Goal: Find specific page/section: Find specific page/section

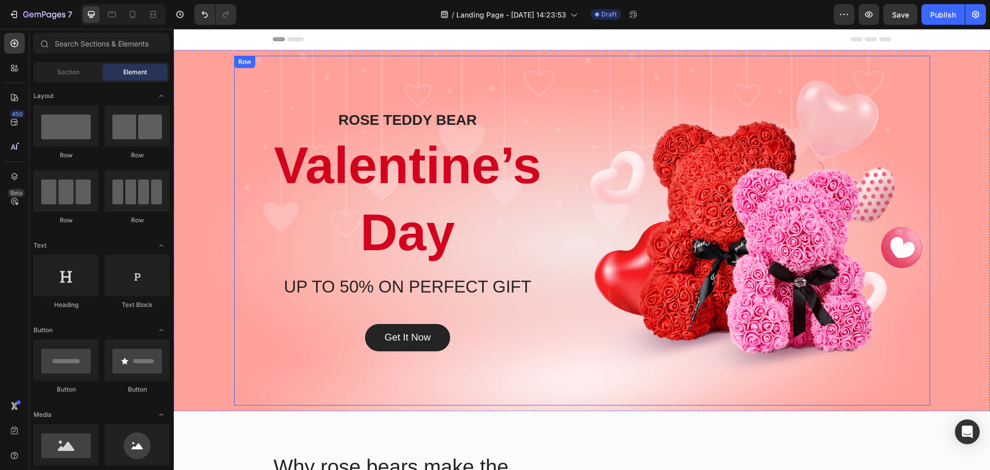
click at [675, 109] on img at bounding box center [756, 230] width 332 height 300
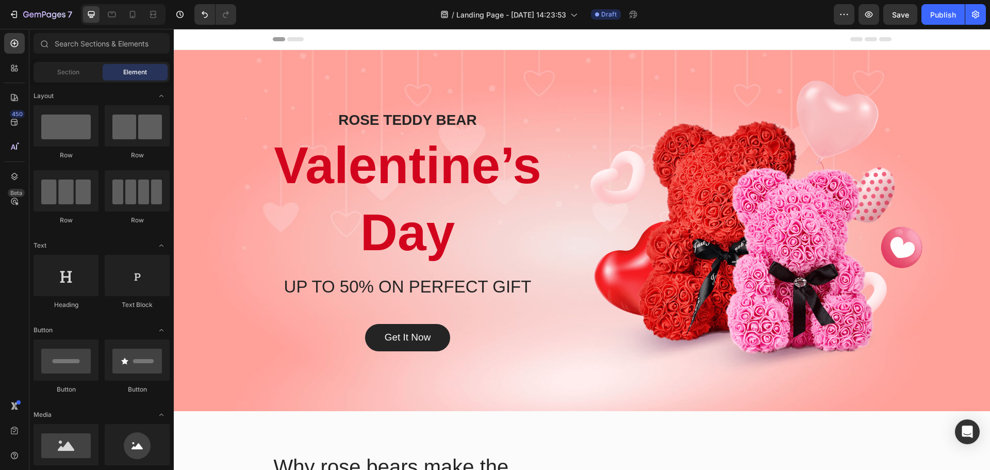
click at [688, 40] on div "Header" at bounding box center [582, 39] width 619 height 21
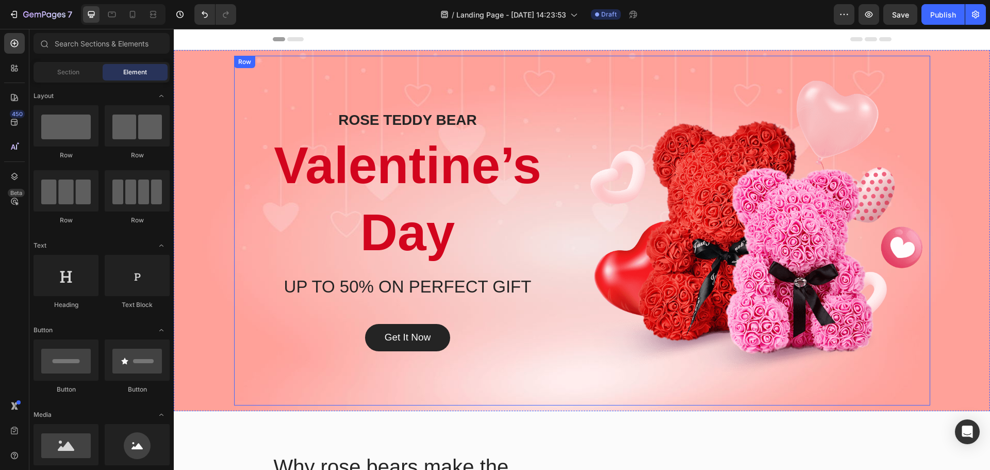
click at [666, 66] on div "ROSE TEDDY BEAR Heading Valentine’s Day Heading UP TO 50% ON PERFECT GIFT Headi…" at bounding box center [582, 231] width 696 height 350
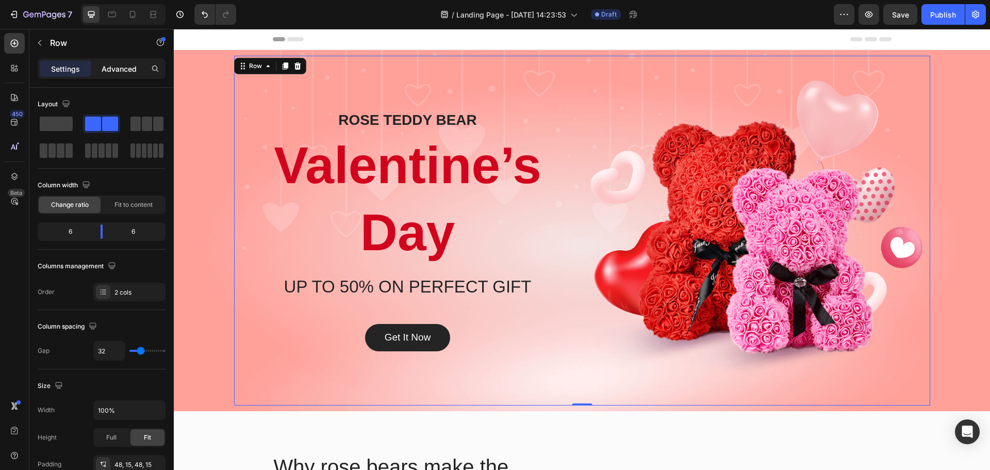
click at [129, 75] on div "Advanced" at bounding box center [119, 68] width 52 height 16
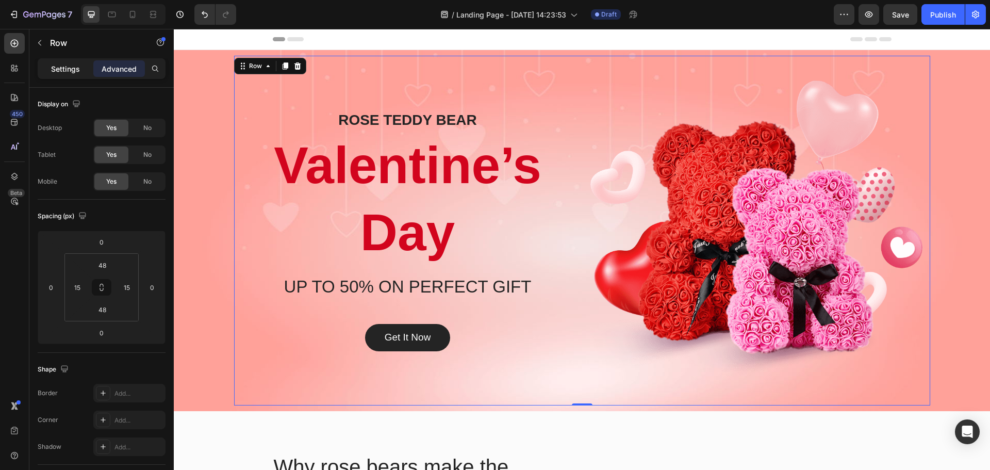
click at [58, 70] on p "Settings" at bounding box center [65, 68] width 29 height 11
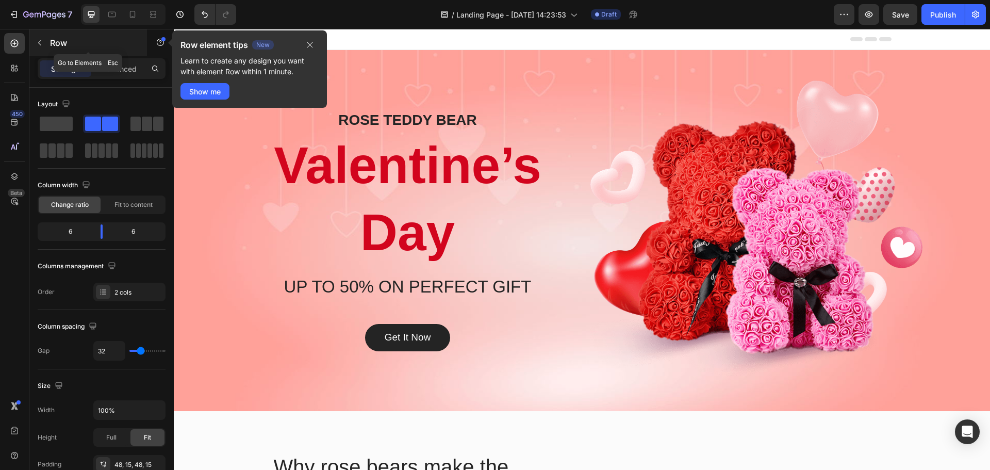
click at [53, 38] on p "Row" at bounding box center [94, 43] width 88 height 12
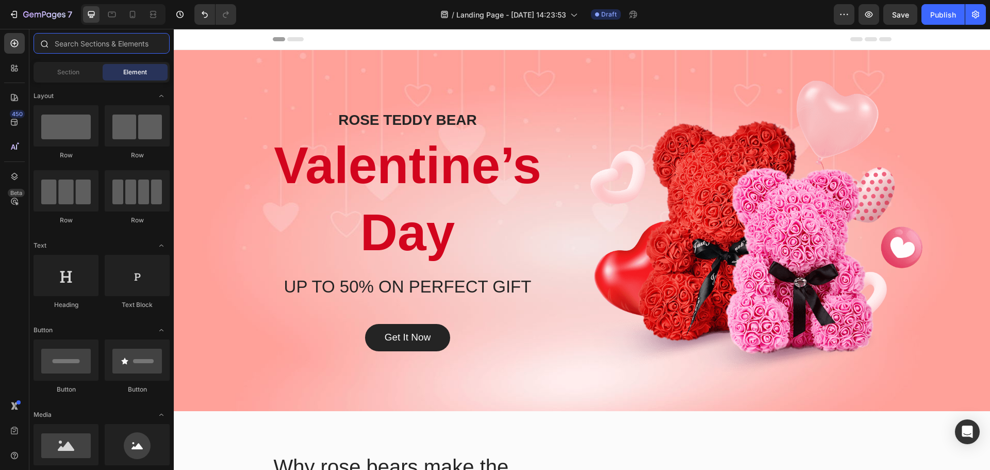
click at [104, 43] on input "text" at bounding box center [102, 43] width 136 height 21
click at [84, 44] on input "text" at bounding box center [102, 43] width 136 height 21
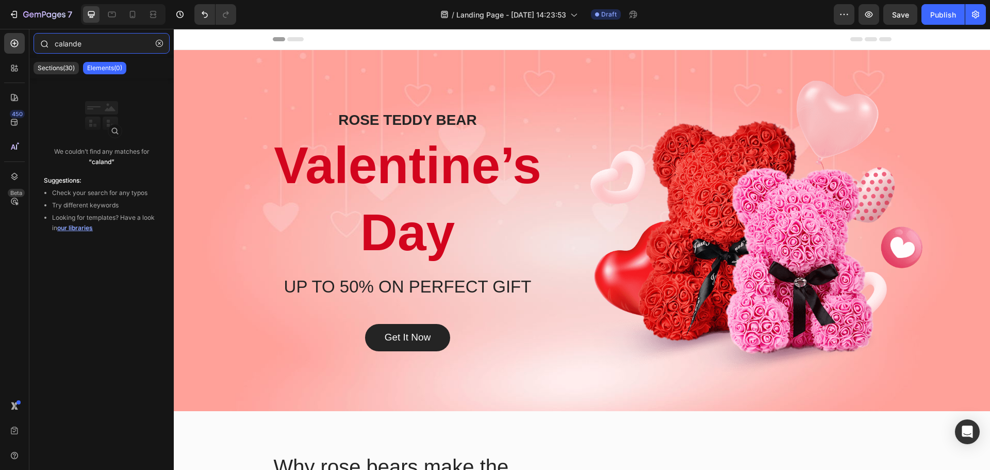
type input "calander"
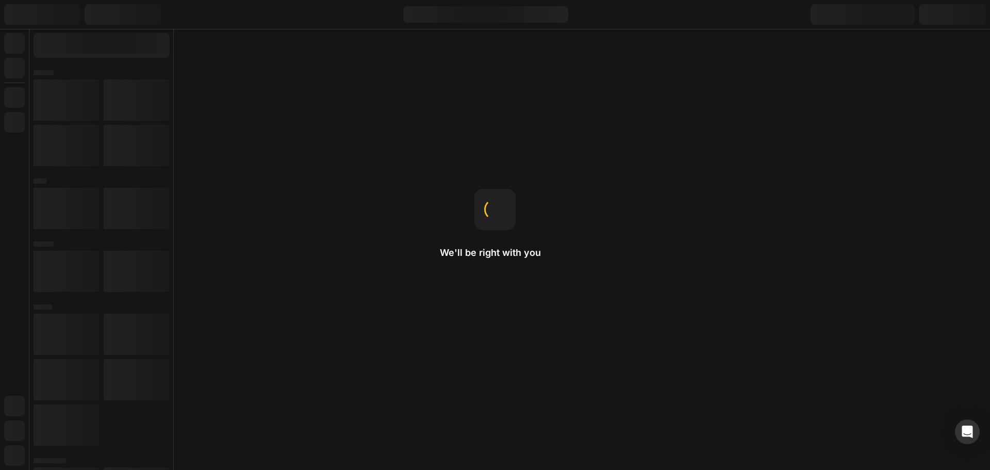
click at [327, 143] on div "We'll be right with you Gap This changes the spacing between child items inside…" at bounding box center [495, 235] width 990 height 470
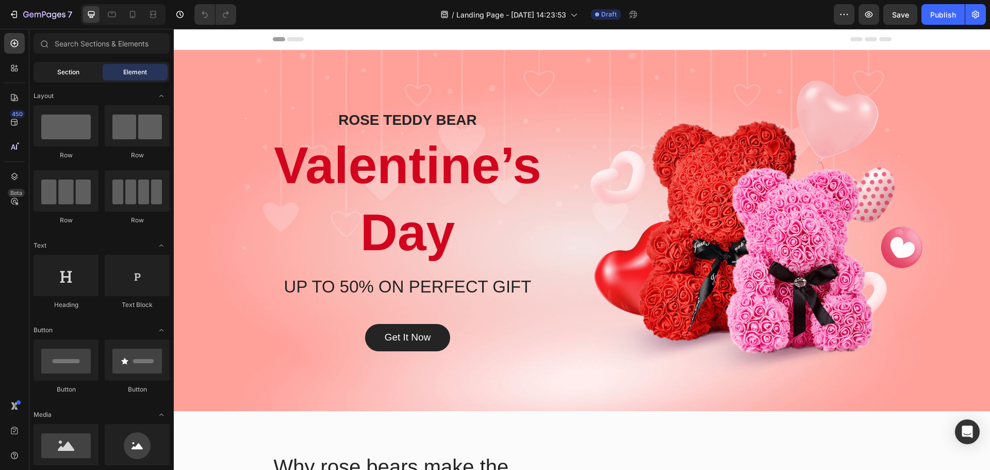
click at [87, 68] on div "Section" at bounding box center [68, 72] width 65 height 16
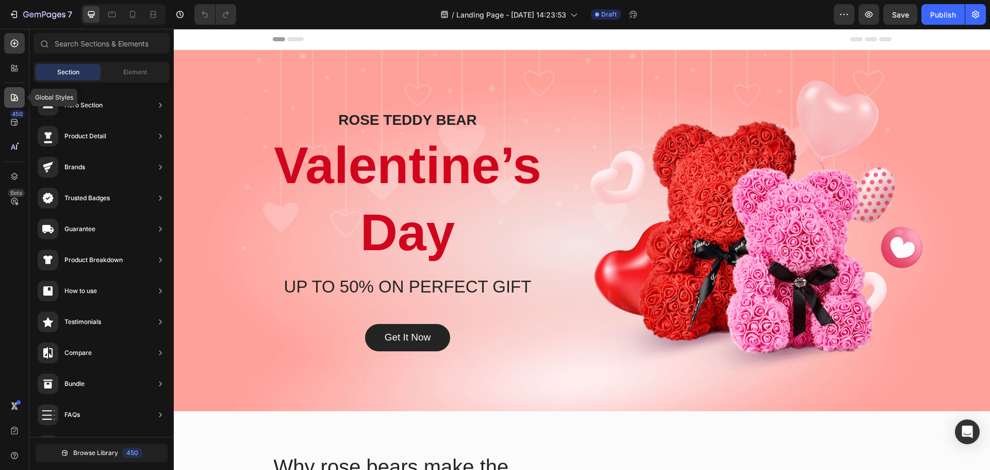
click at [14, 102] on icon at bounding box center [14, 97] width 10 height 10
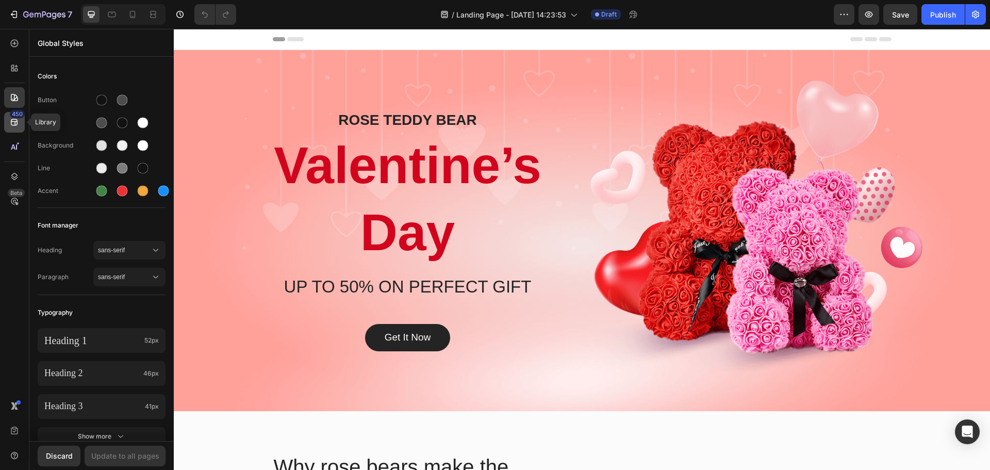
click at [12, 122] on icon at bounding box center [14, 122] width 10 height 10
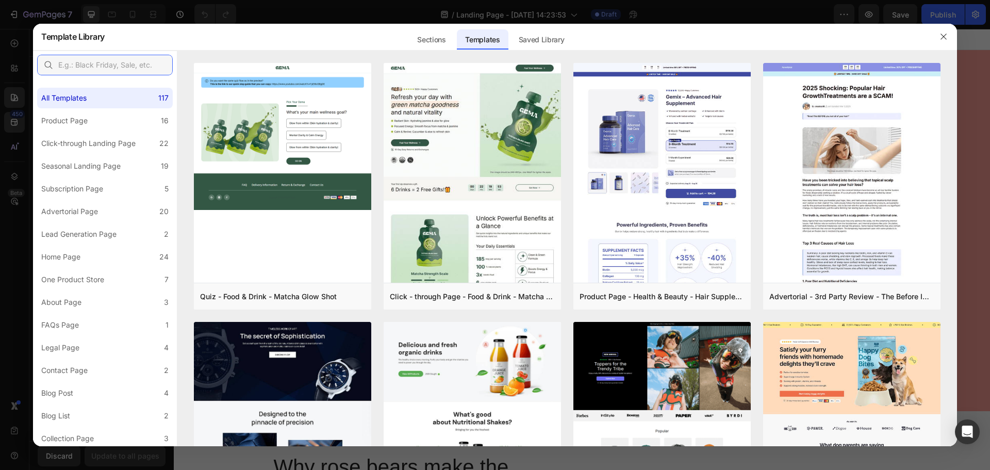
click at [105, 69] on input "text" at bounding box center [105, 65] width 136 height 21
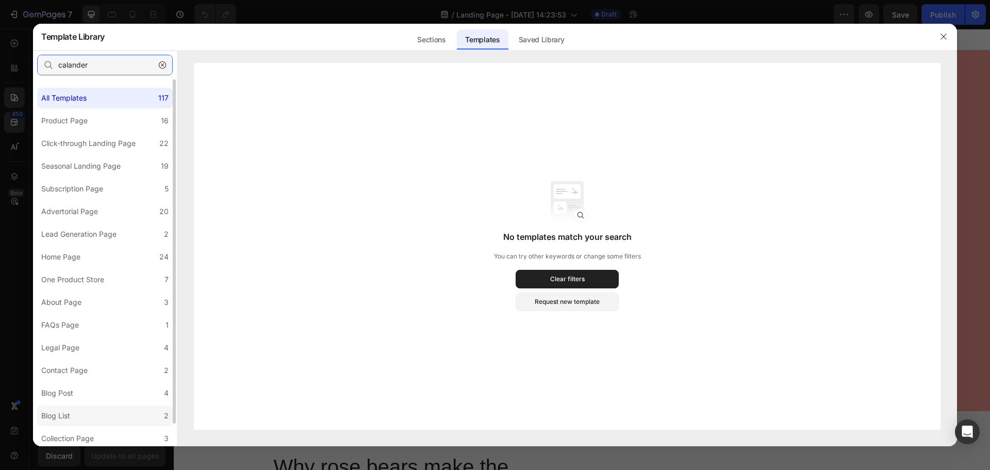
scroll to position [25, 0]
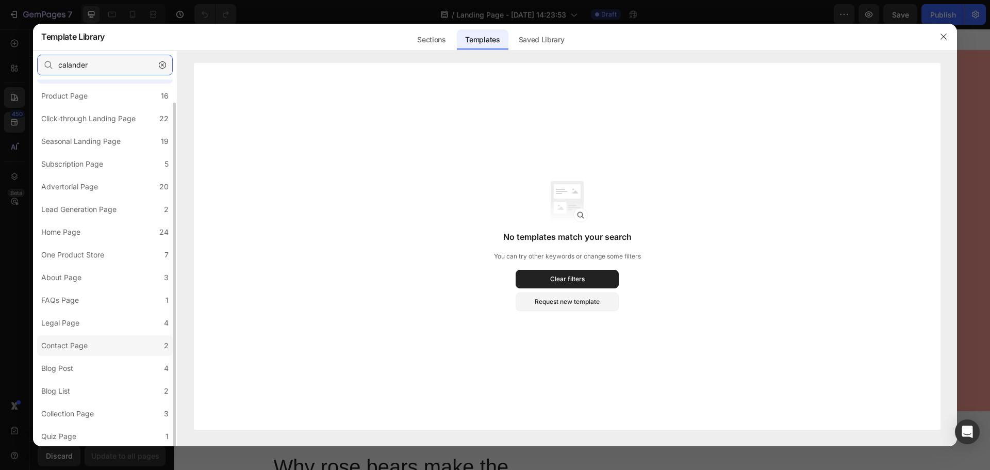
type input "calander"
click at [107, 340] on label "Contact Page 2" at bounding box center [105, 345] width 136 height 21
click at [141, 344] on label "Contact Page 2" at bounding box center [105, 345] width 136 height 21
click at [163, 66] on icon "button" at bounding box center [162, 64] width 7 height 7
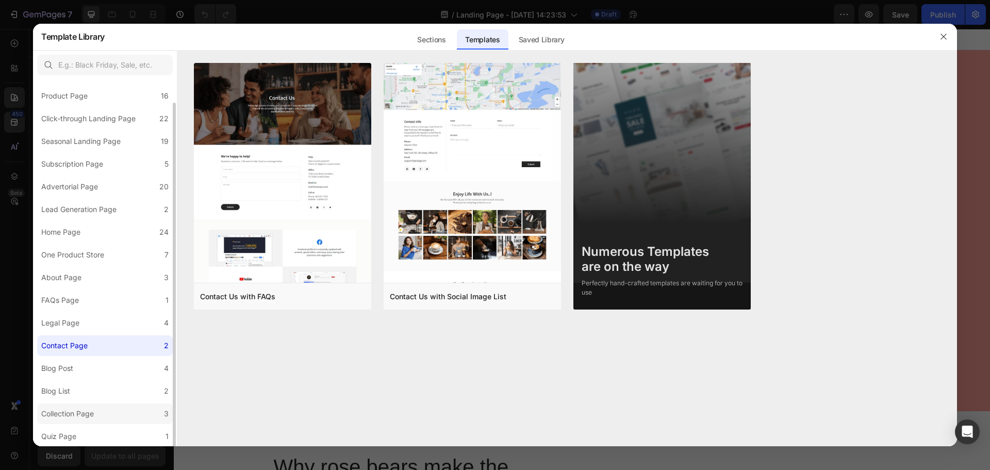
click at [111, 415] on label "Collection Page 3" at bounding box center [105, 413] width 136 height 21
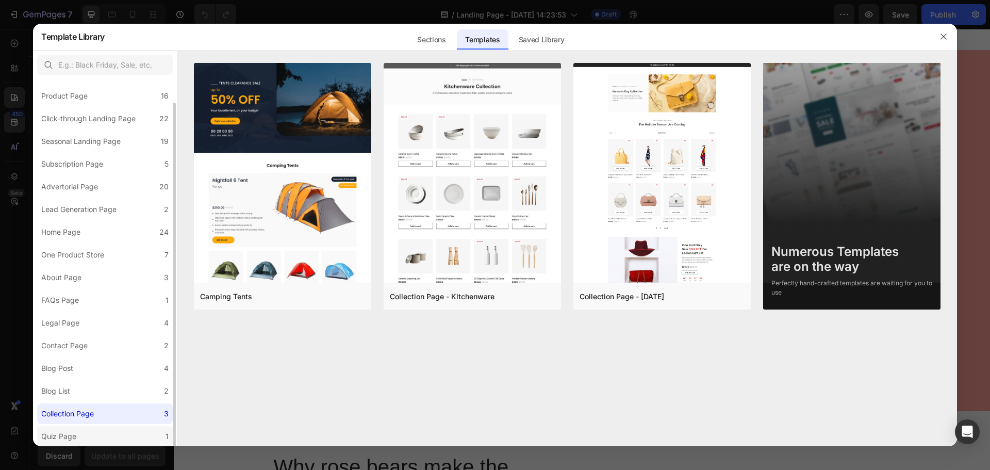
click at [114, 438] on label "Quiz Page 1" at bounding box center [105, 436] width 136 height 21
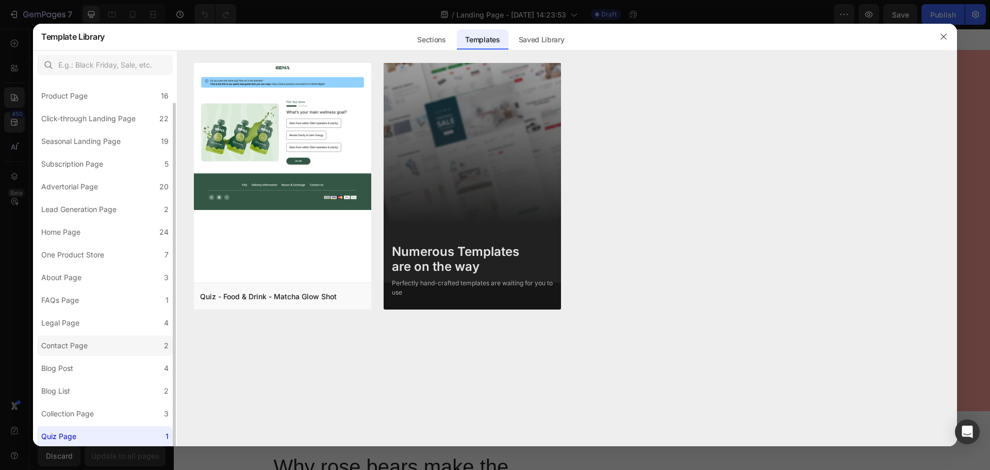
click at [93, 345] on label "Contact Page 2" at bounding box center [105, 345] width 136 height 21
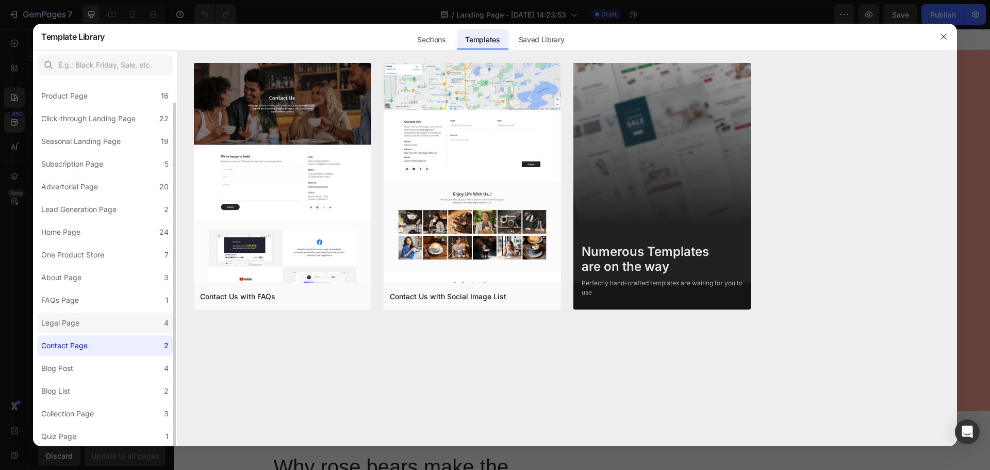
click at [103, 330] on label "Legal Page 4" at bounding box center [105, 322] width 136 height 21
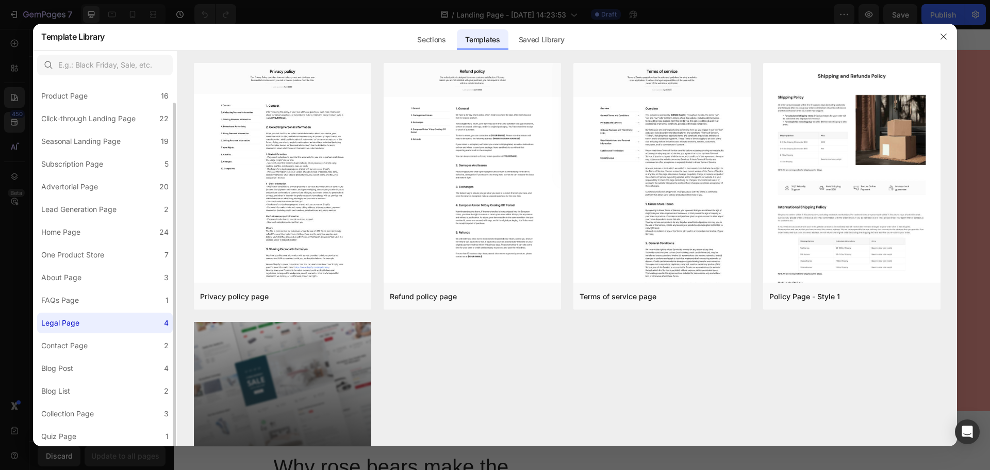
click at [104, 315] on label "Legal Page 4" at bounding box center [105, 322] width 136 height 21
click at [117, 298] on label "FAQs Page 1" at bounding box center [105, 300] width 136 height 21
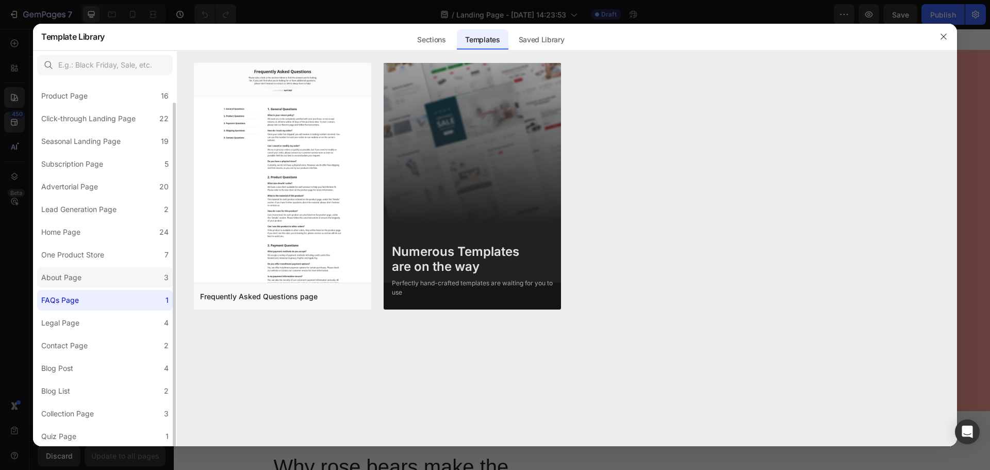
click at [123, 282] on label "About Page 3" at bounding box center [105, 277] width 136 height 21
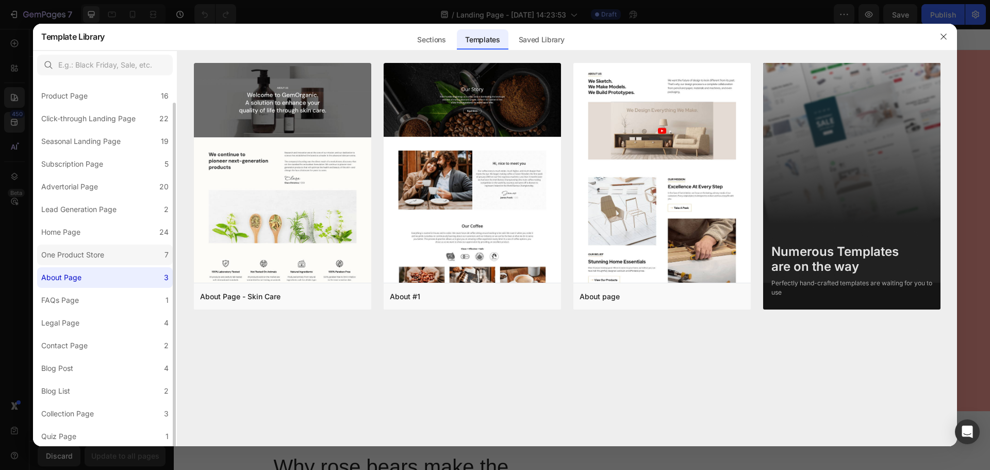
click at [126, 252] on label "One Product Store 7" at bounding box center [105, 254] width 136 height 21
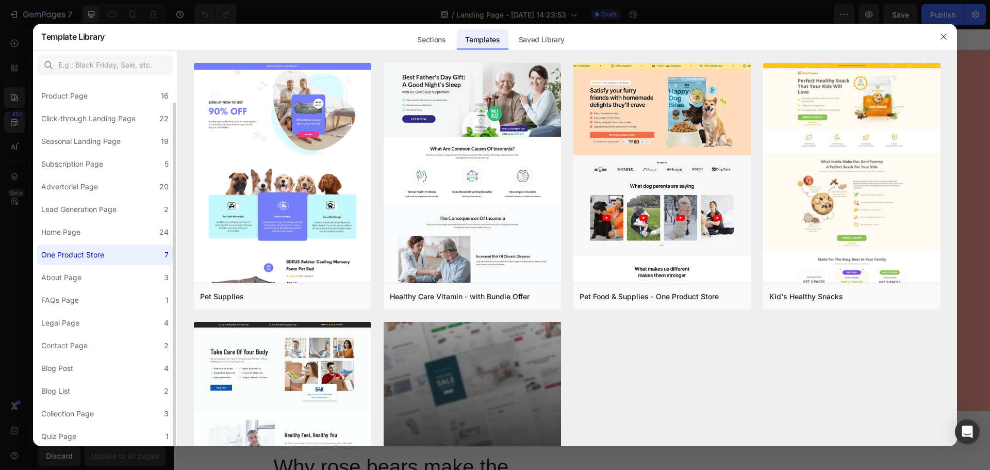
drag, startPoint x: 136, startPoint y: 254, endPoint x: 140, endPoint y: 243, distance: 11.6
click at [138, 251] on label "One Product Store 7" at bounding box center [105, 254] width 136 height 21
click at [139, 240] on label "Home Page 24" at bounding box center [105, 232] width 136 height 21
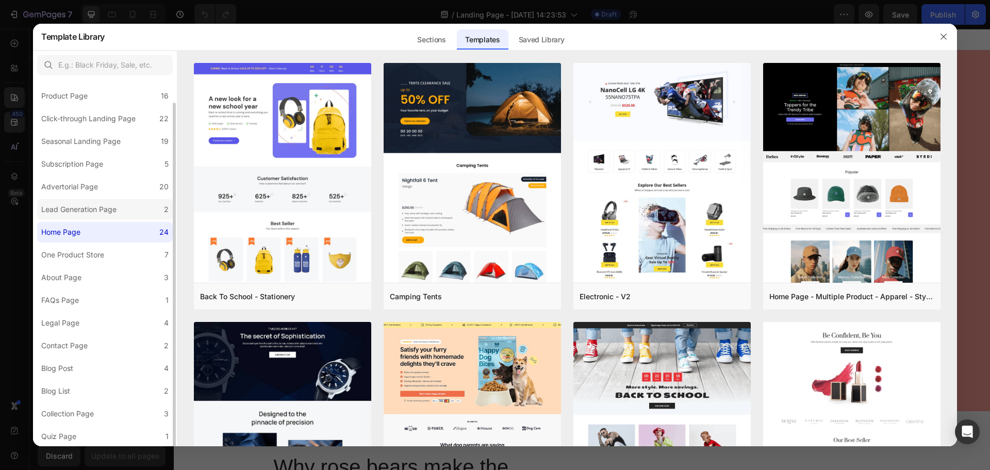
click at [141, 209] on label "Lead Generation Page 2" at bounding box center [105, 209] width 136 height 21
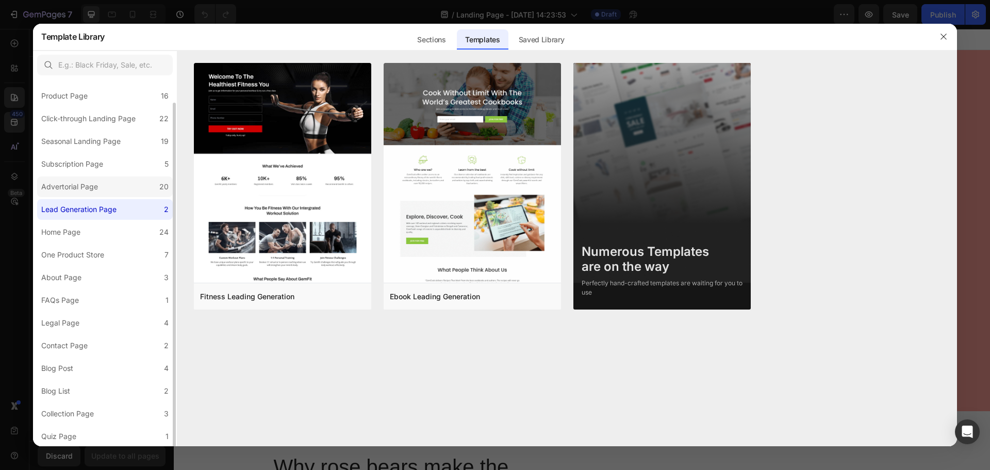
click at [140, 188] on label "Advertorial Page 20" at bounding box center [105, 186] width 136 height 21
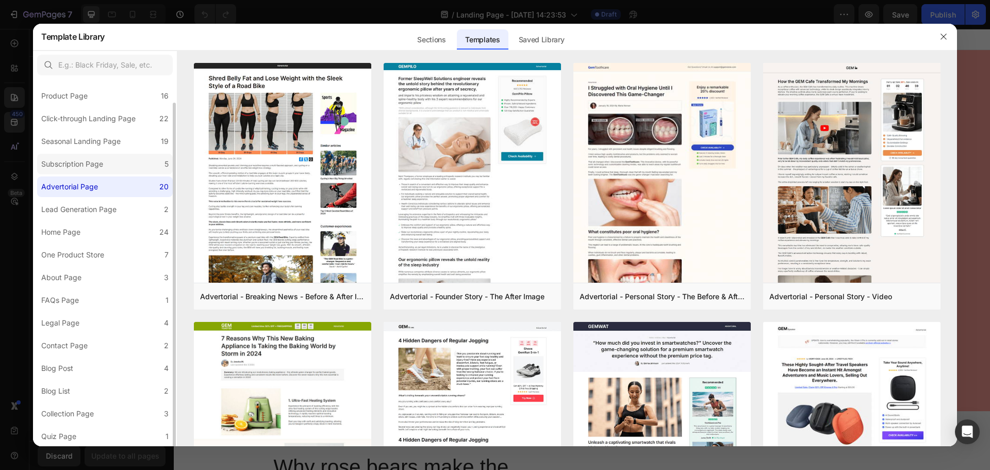
click at [136, 170] on label "Subscription Page 5" at bounding box center [105, 164] width 136 height 21
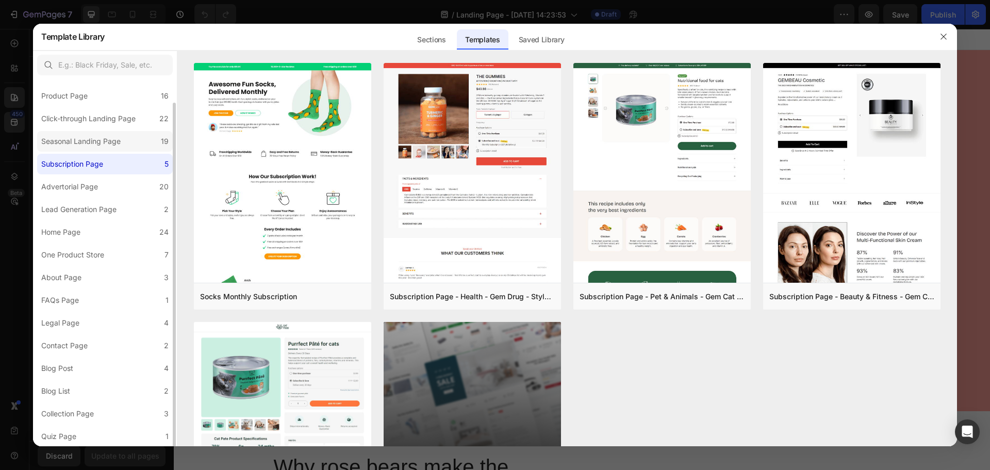
click at [132, 142] on label "Seasonal Landing Page 19" at bounding box center [105, 141] width 136 height 21
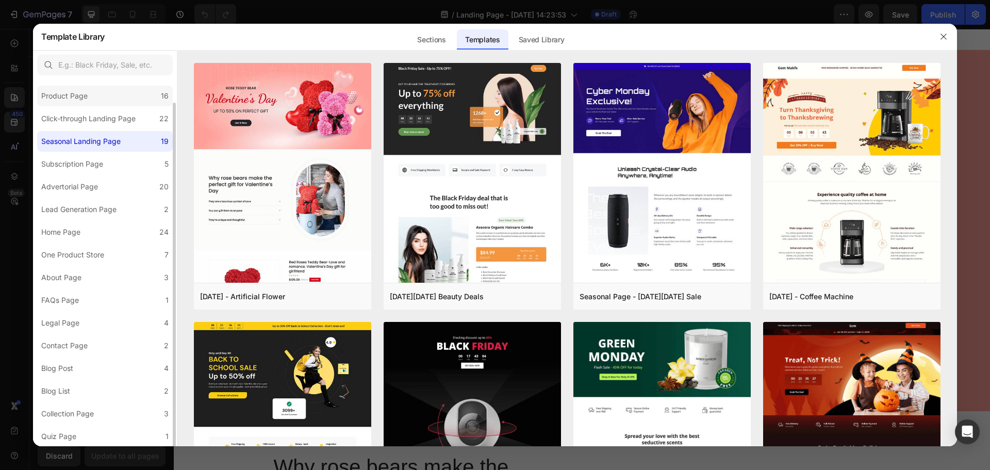
click at [124, 105] on label "Product Page 16" at bounding box center [105, 96] width 136 height 21
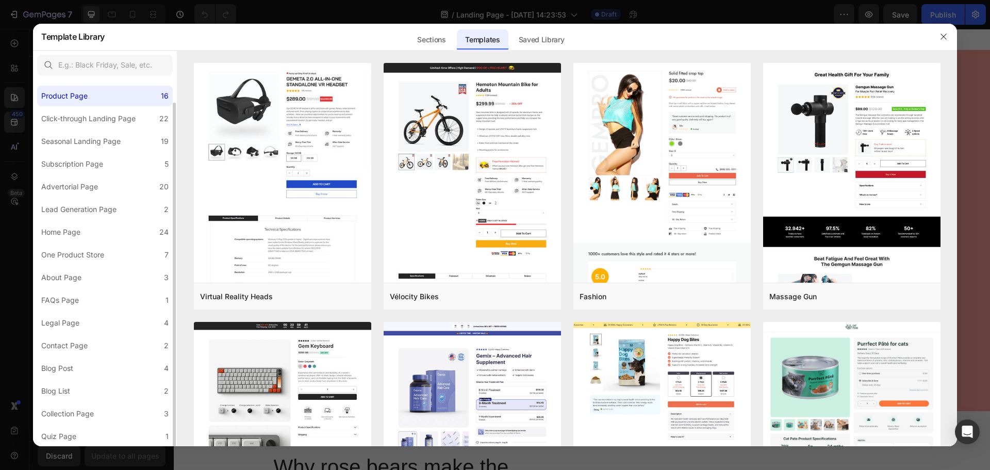
click at [114, 130] on div "All Templates 117 Product Page 16 Click-through Landing Page 22 Seasonal Landin…" at bounding box center [105, 251] width 144 height 392
click at [116, 121] on div "Click-through Landing Page" at bounding box center [88, 118] width 94 height 12
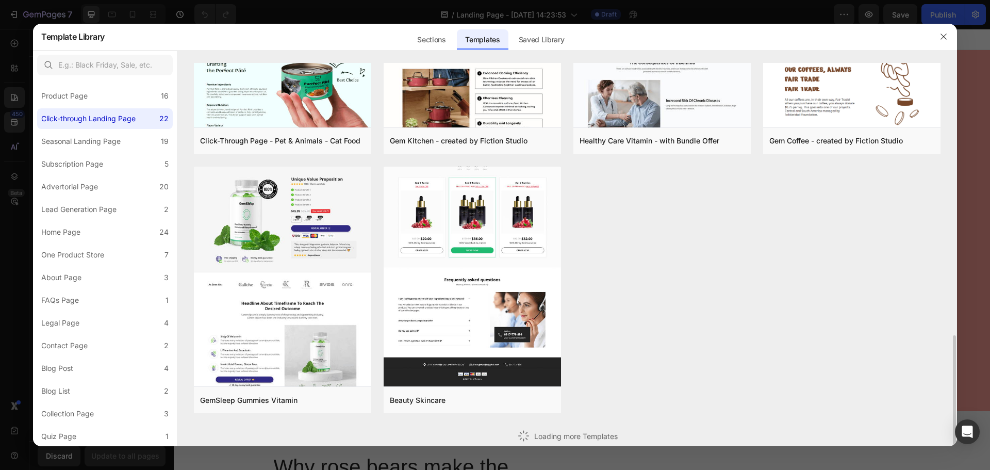
scroll to position [726, 0]
